Goal: Information Seeking & Learning: Check status

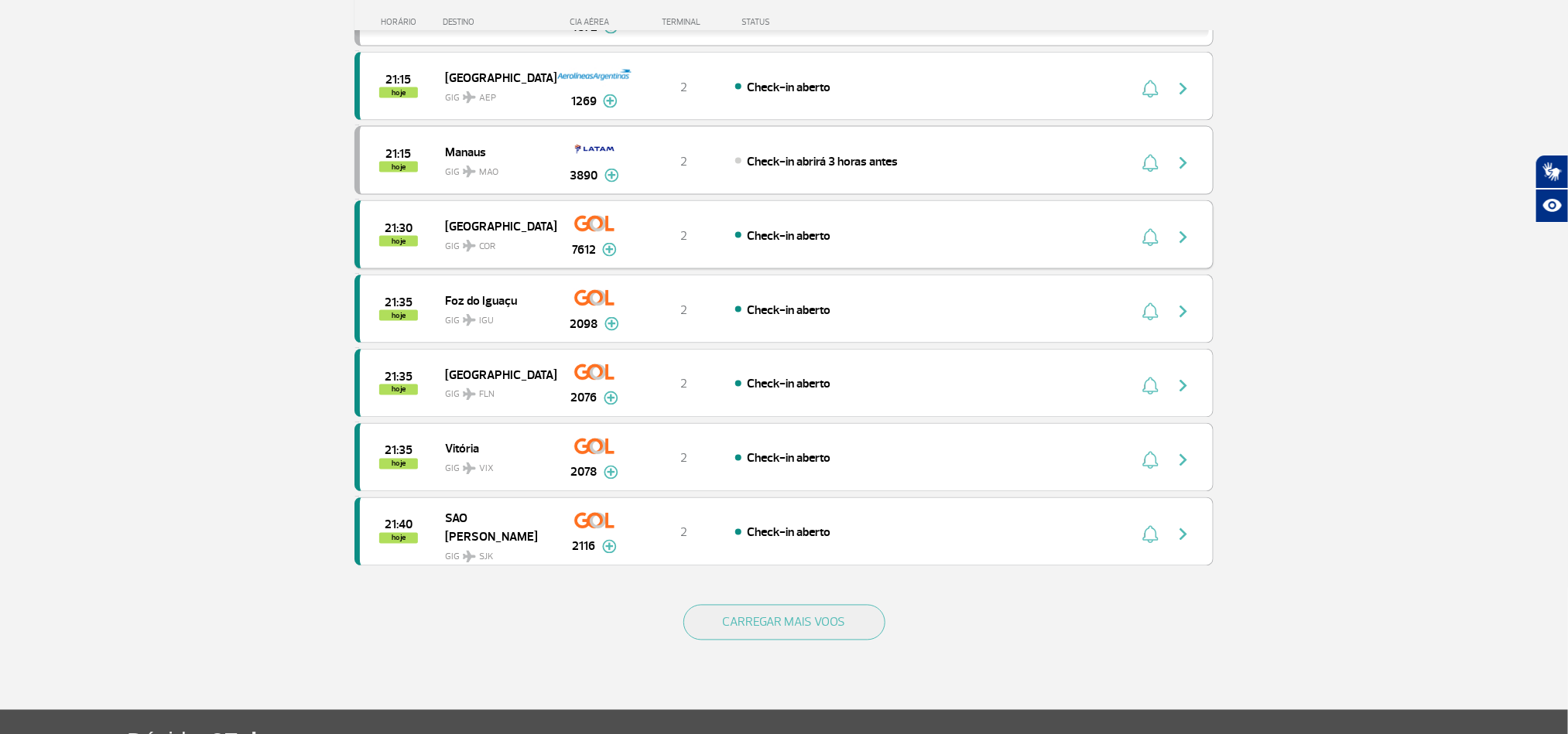
scroll to position [1304, 0]
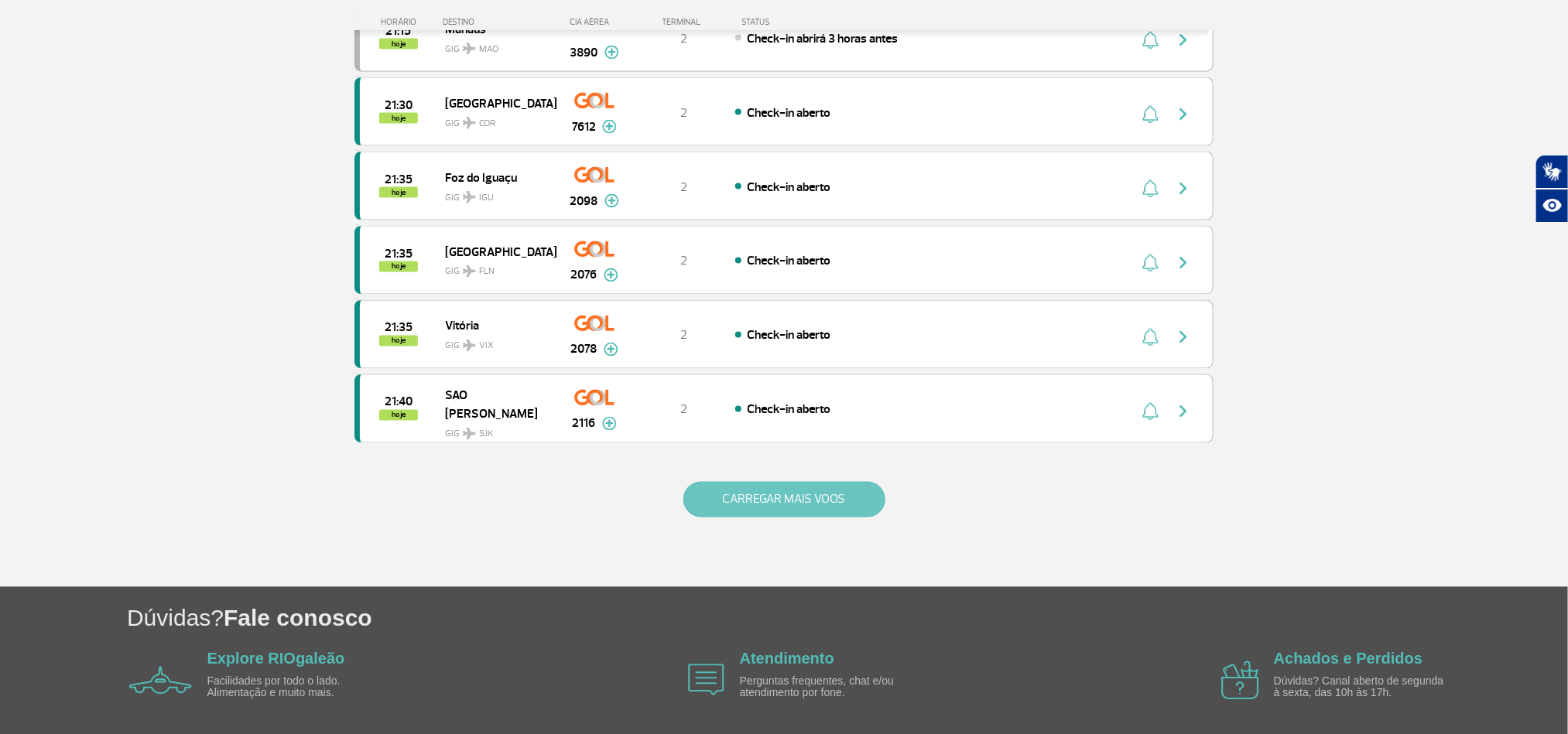
click at [788, 518] on button "CARREGAR MAIS VOOS" at bounding box center [784, 499] width 202 height 35
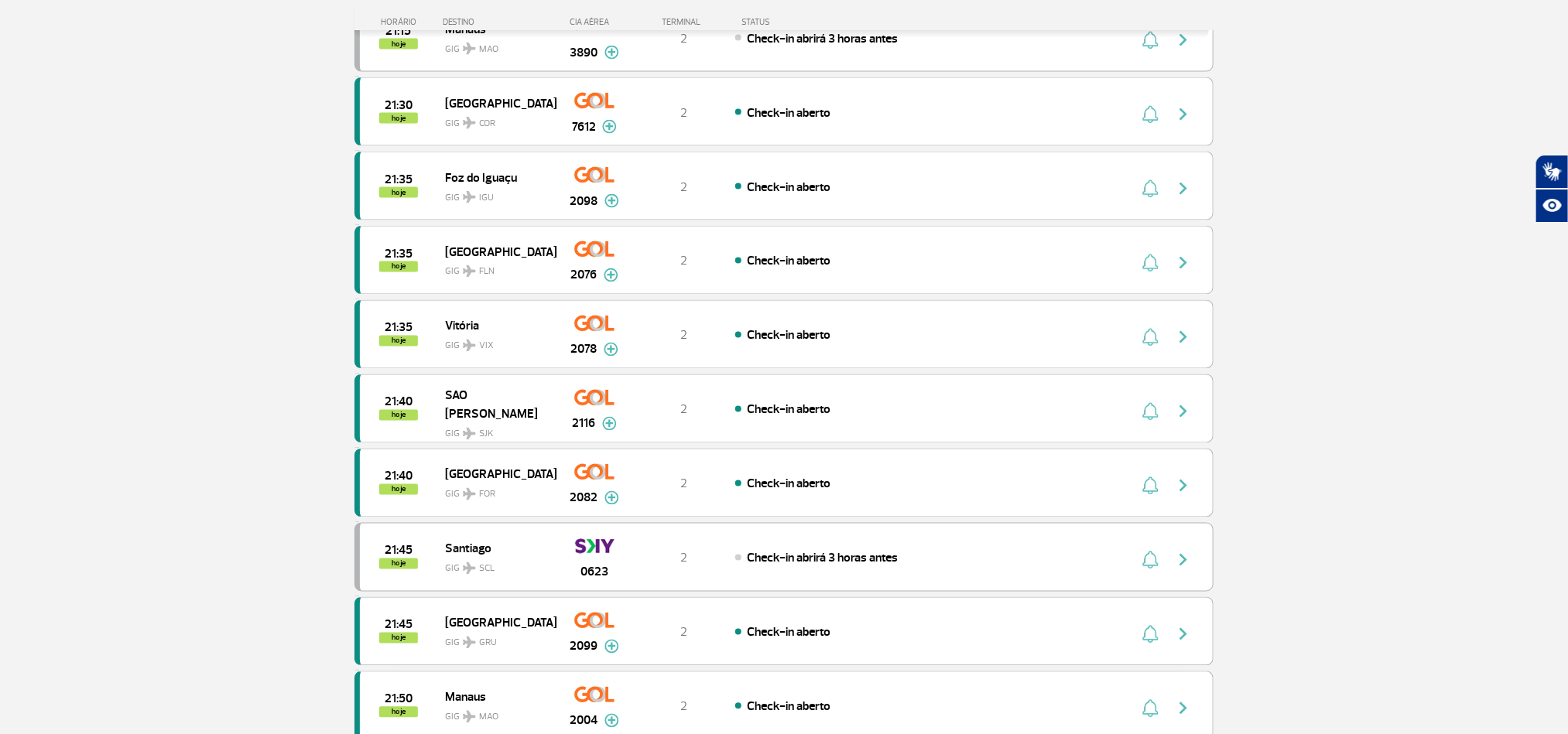
click at [139, 410] on section "Página Inicial > Voos > Painel de Voos Painel de Voos Partidas Chegadas 19:35 1…" at bounding box center [784, 422] width 1568 height 3300
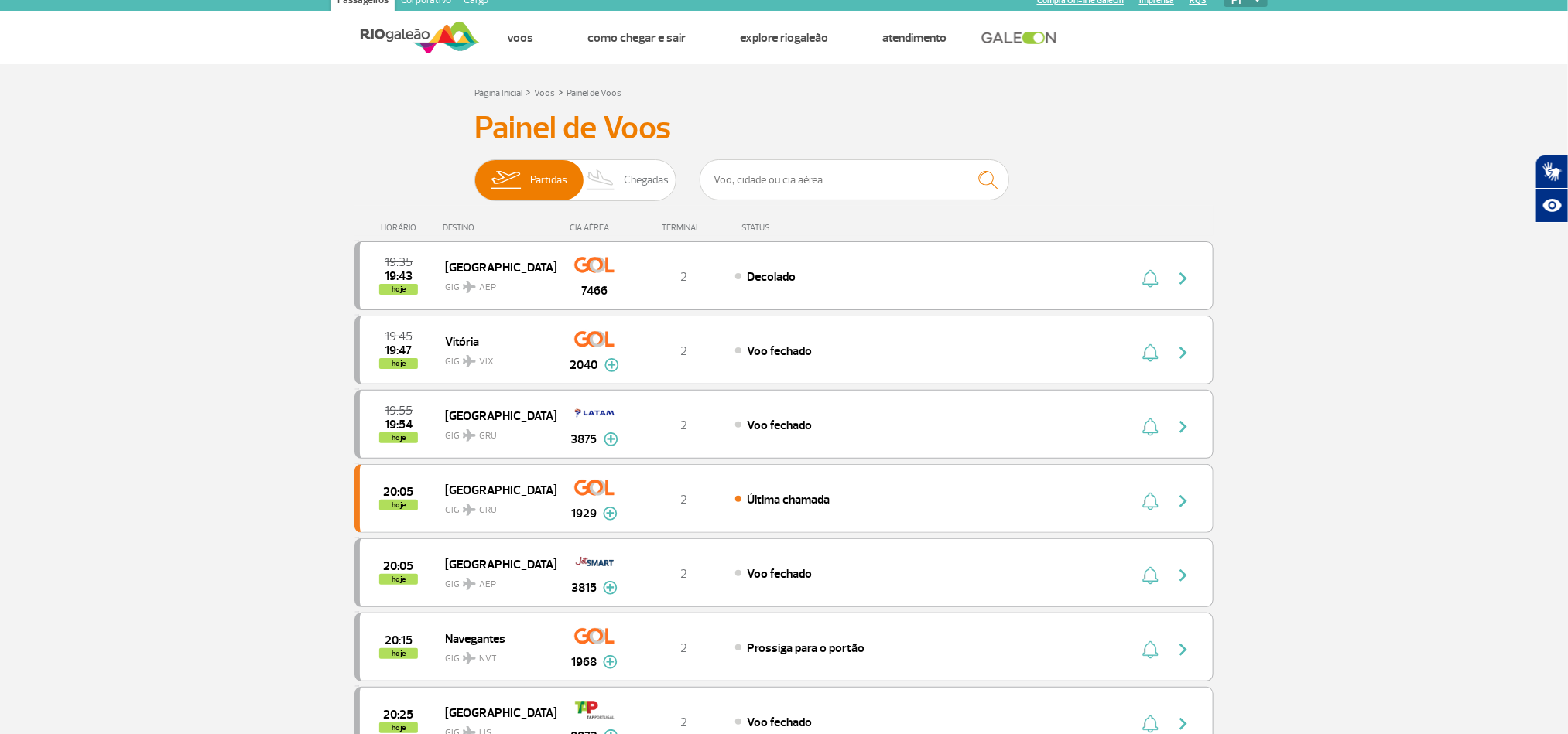
scroll to position [0, 0]
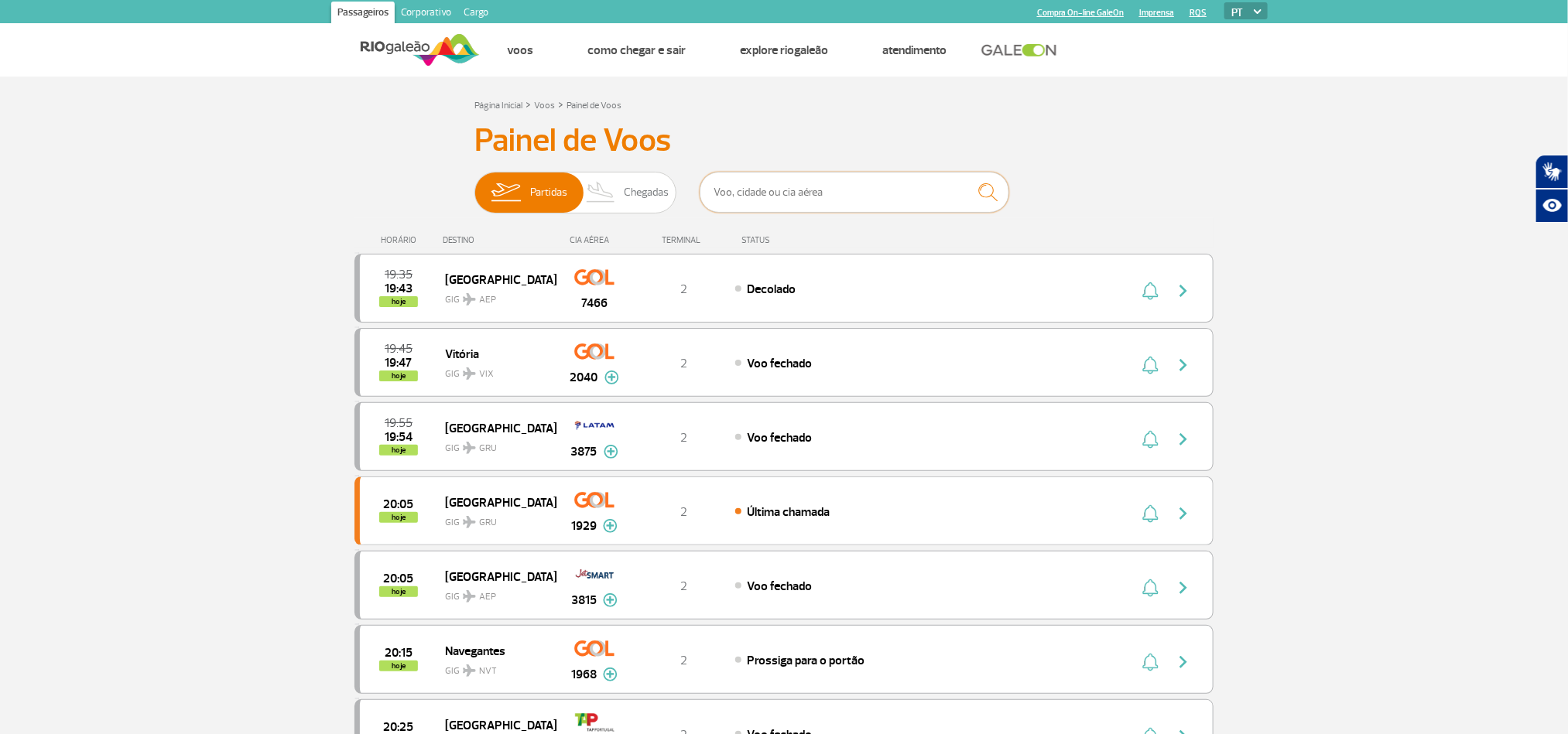
click at [812, 184] on input "text" at bounding box center [854, 191] width 310 height 41
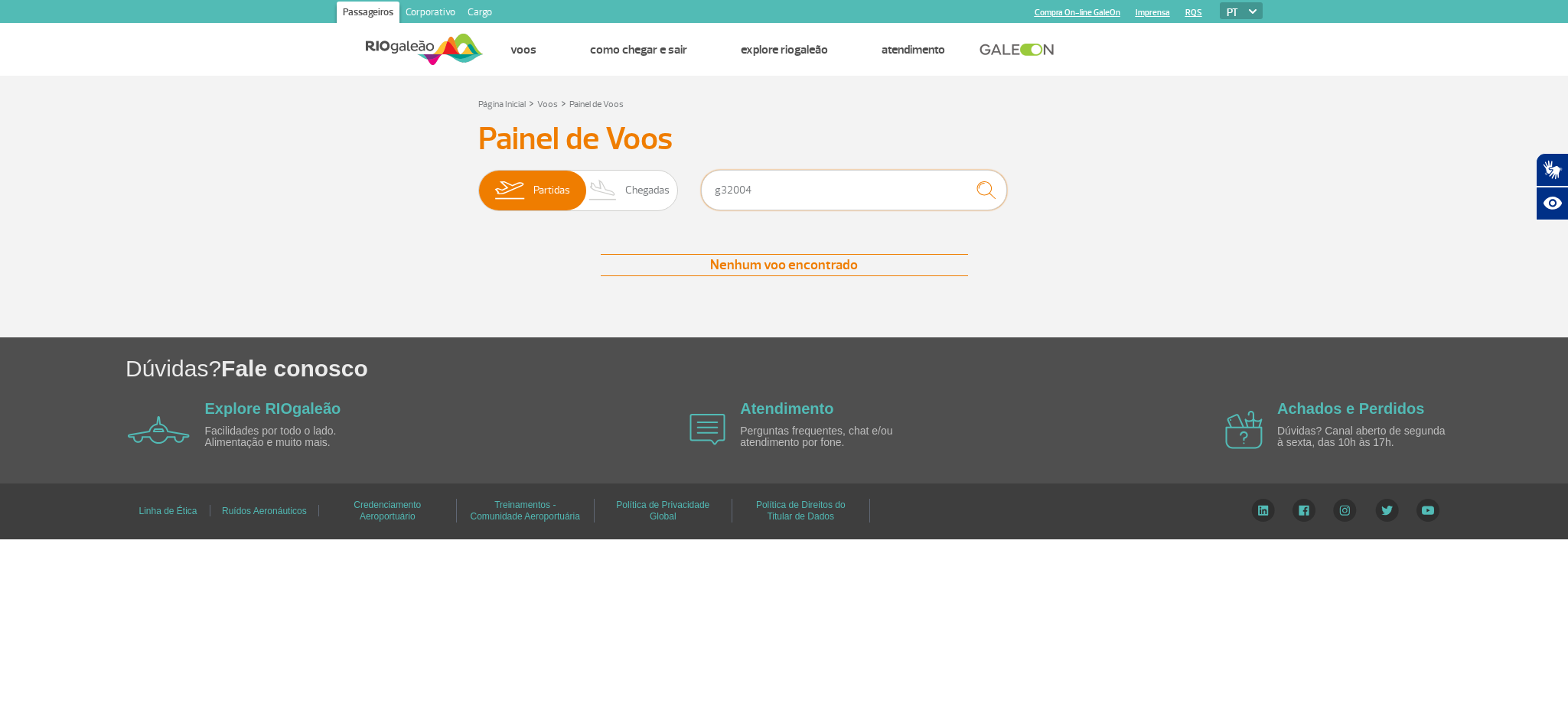
click at [724, 198] on input "g32004" at bounding box center [853, 189] width 306 height 40
type input "g3 2004"
drag, startPoint x: 790, startPoint y: 182, endPoint x: 668, endPoint y: 179, distance: 122.0
click at [668, 179] on div "Partidas Chegadas g3 2004" at bounding box center [784, 192] width 612 height 46
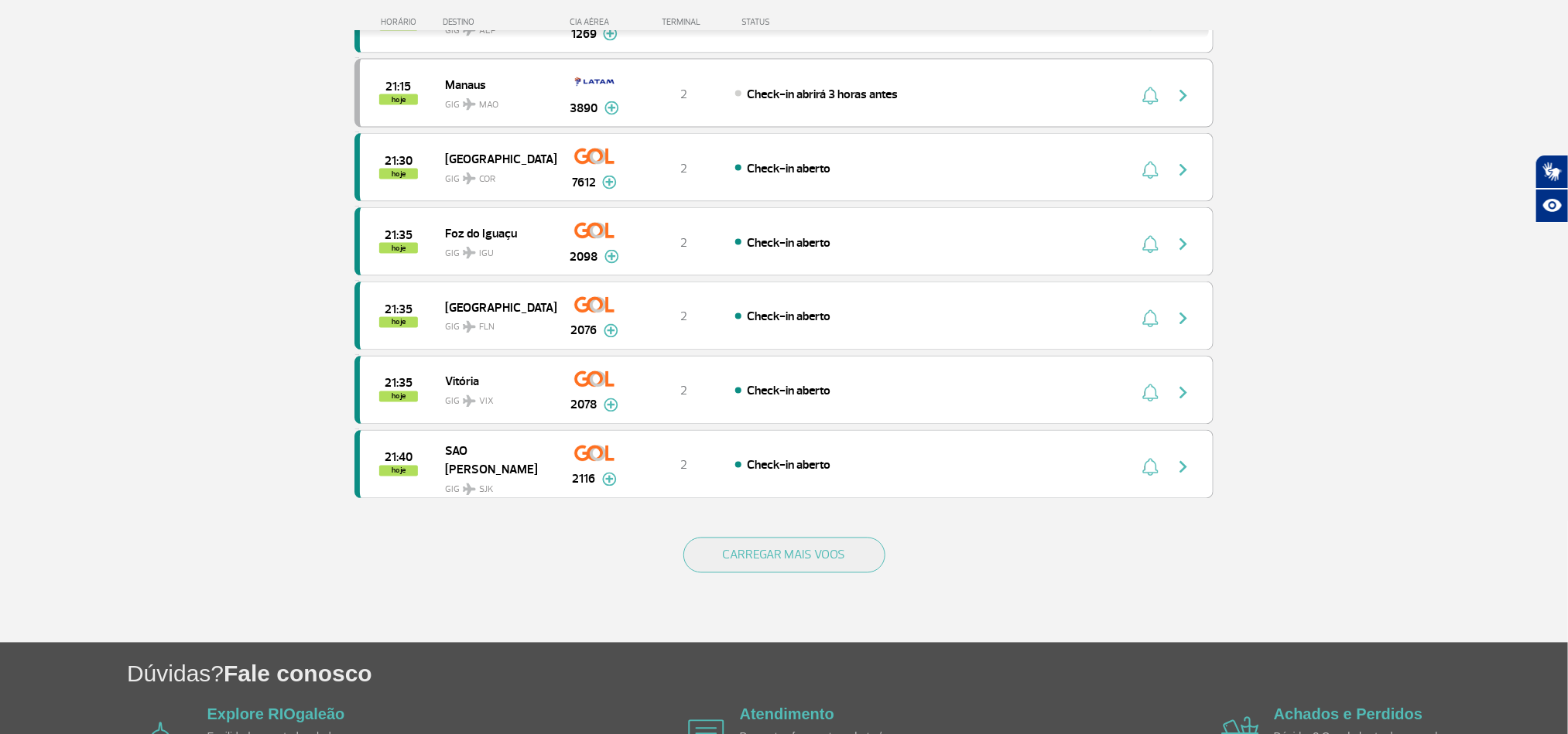
scroll to position [1277, 0]
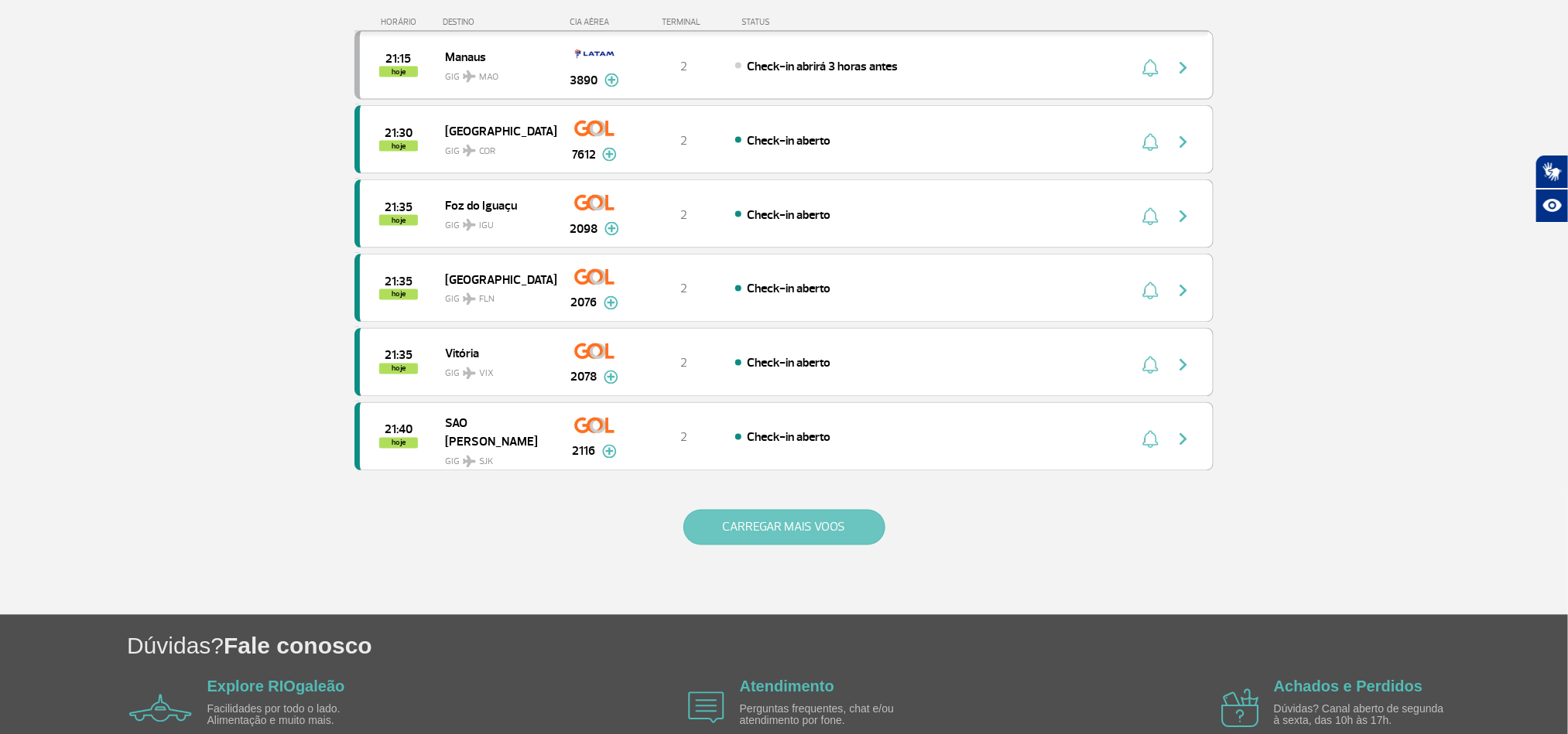
click at [867, 546] on button "CARREGAR MAIS VOOS" at bounding box center [784, 526] width 202 height 35
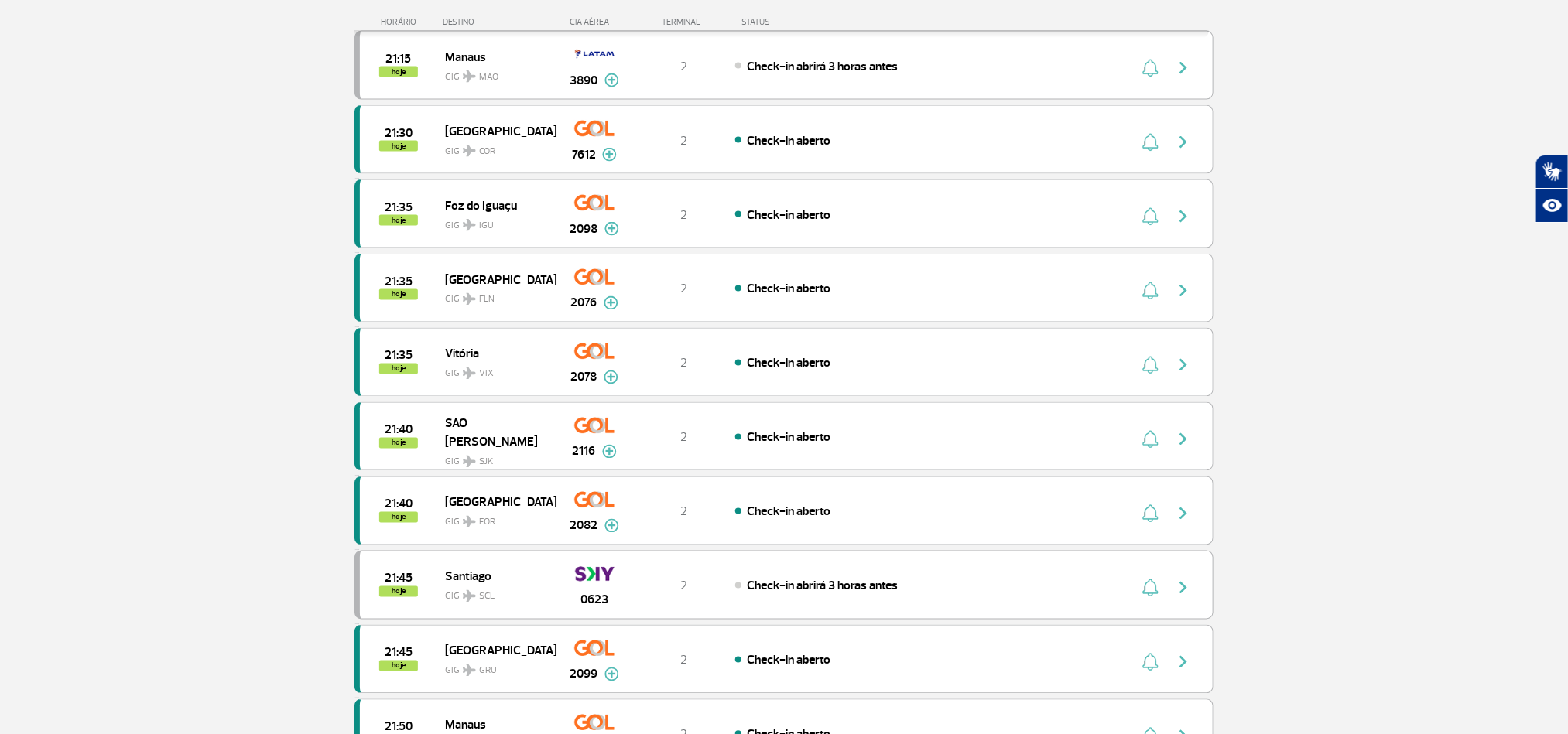
click at [50, 299] on section "Página Inicial > Voos > Painel de Voos Painel de Voos Partidas Chegadas 19:35 1…" at bounding box center [784, 450] width 1568 height 3300
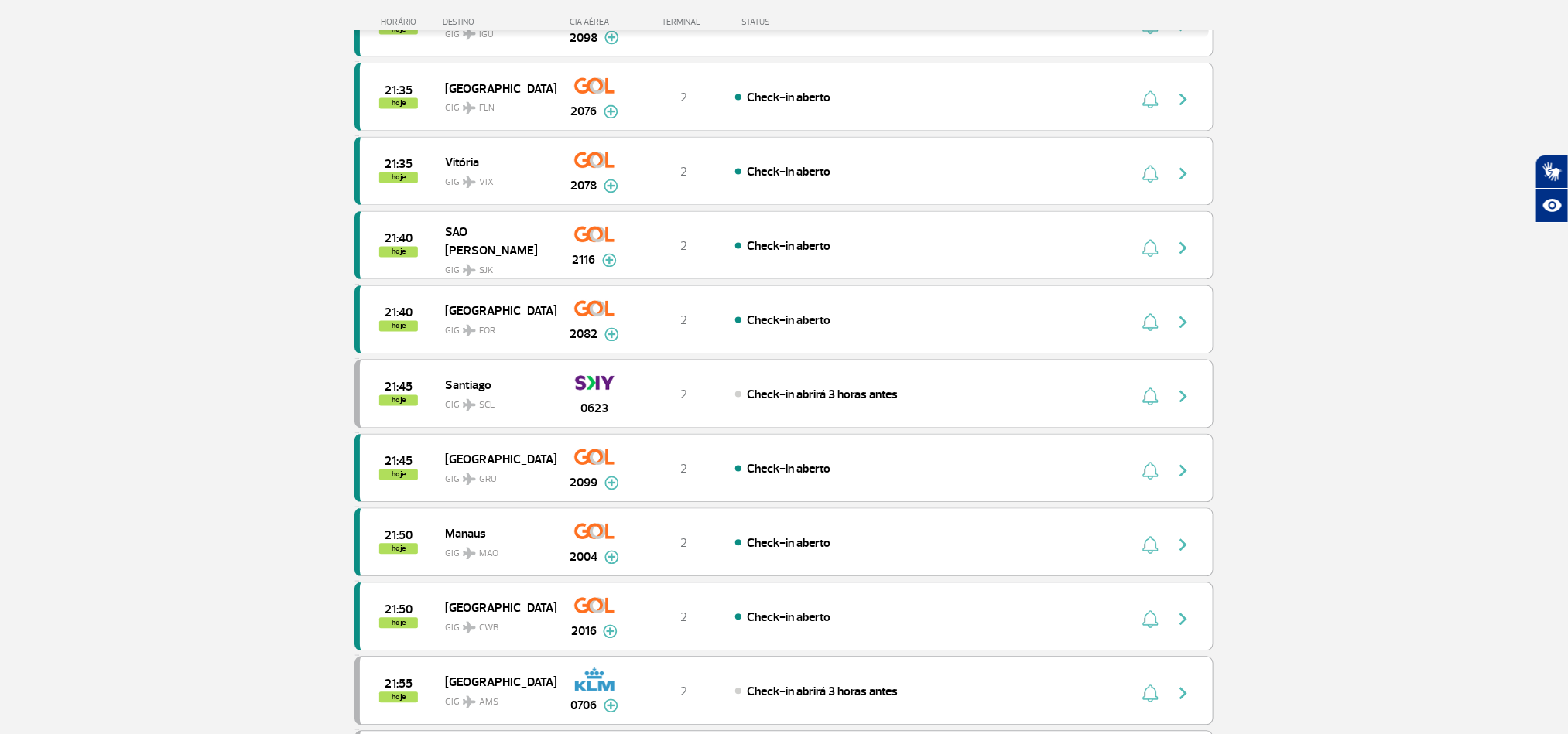
scroll to position [1508, 0]
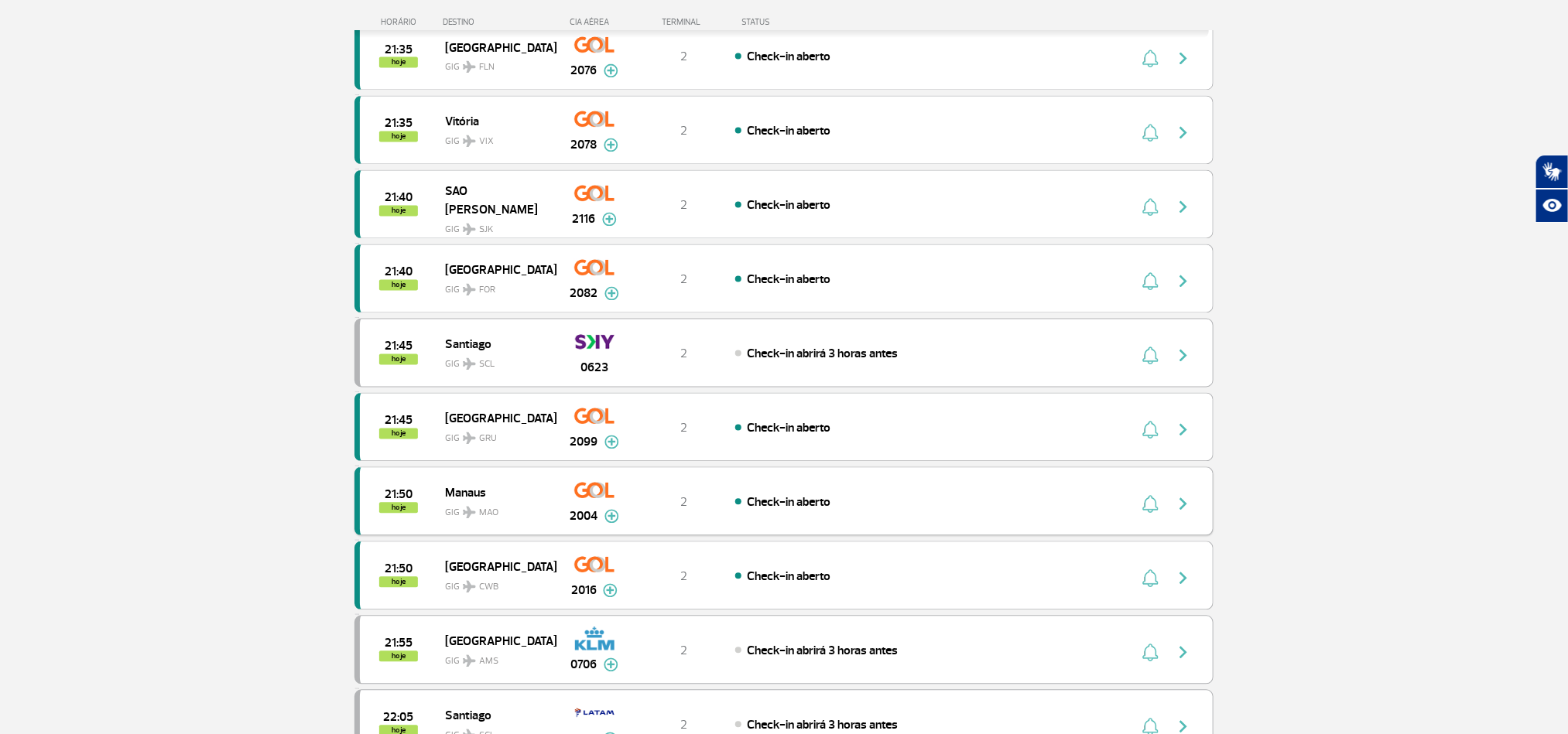
click at [1173, 514] on button "button" at bounding box center [1187, 502] width 35 height 25
click at [1187, 514] on img "button" at bounding box center [1184, 505] width 19 height 19
click at [943, 510] on div "Check-in aberto" at bounding box center [906, 502] width 341 height 17
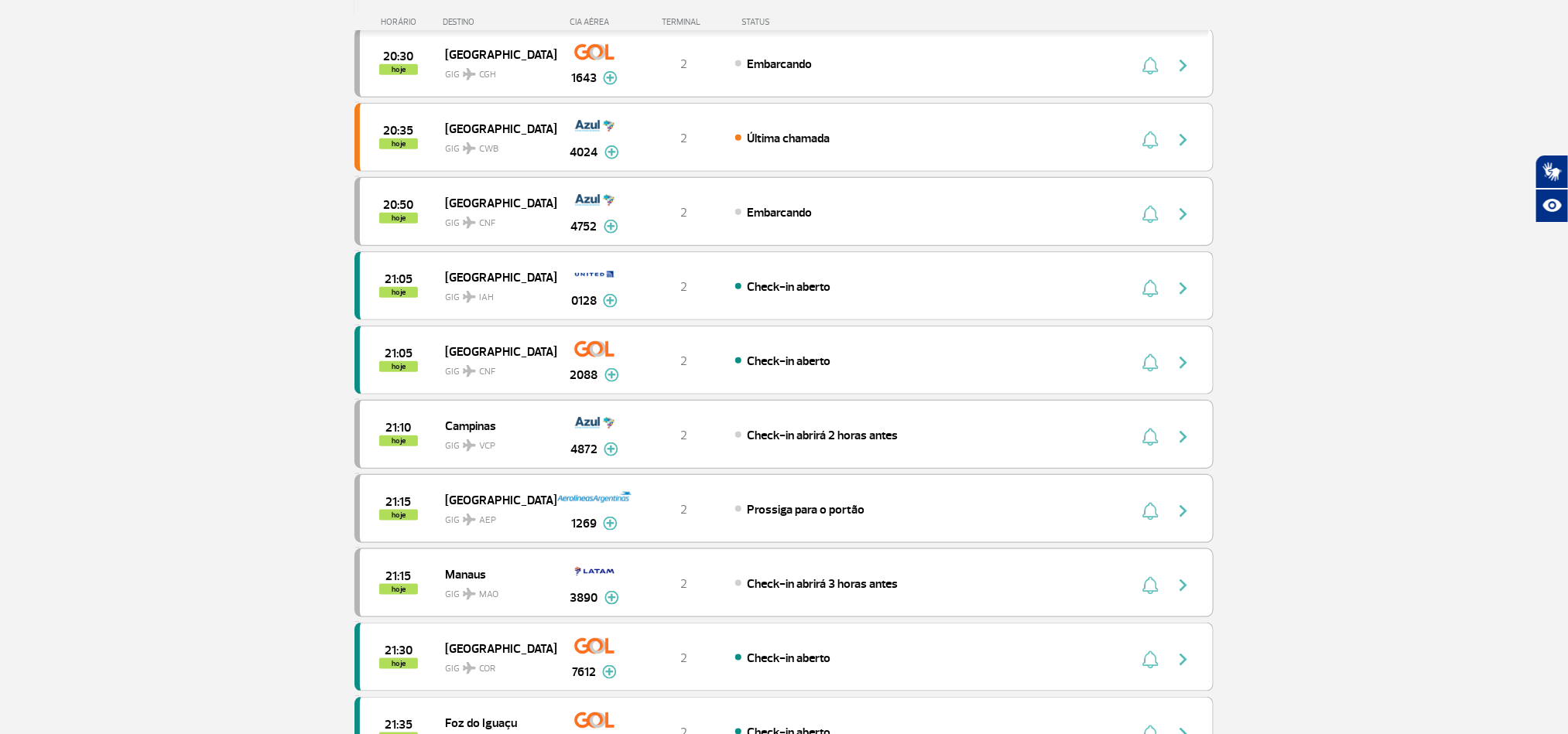
click at [184, 316] on section "Página Inicial > Voos > Painel de Voos Painel de Voos Partidas Chegadas 19:45 1…" at bounding box center [784, 299] width 1568 height 1815
